Goal: Navigation & Orientation: Find specific page/section

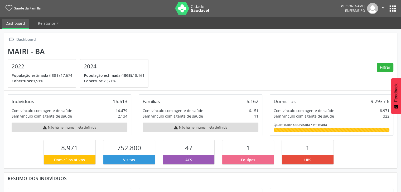
click at [391, 6] on button "apps" at bounding box center [392, 8] width 9 height 9
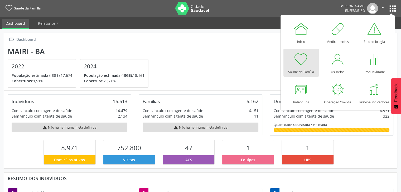
scroll to position [87, 131]
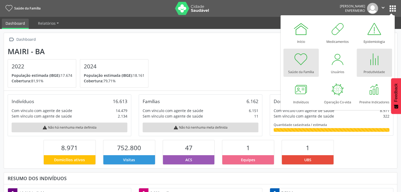
click at [376, 64] on div at bounding box center [374, 59] width 16 height 16
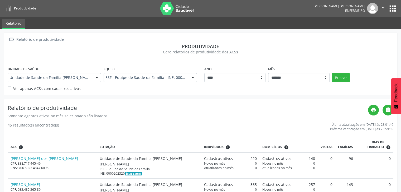
click at [392, 8] on button "apps" at bounding box center [392, 8] width 9 height 9
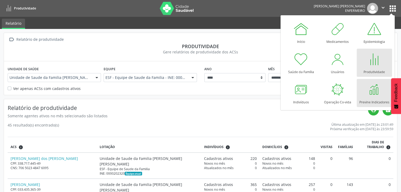
click at [369, 97] on div at bounding box center [374, 90] width 16 height 16
